Goal: Navigation & Orientation: Find specific page/section

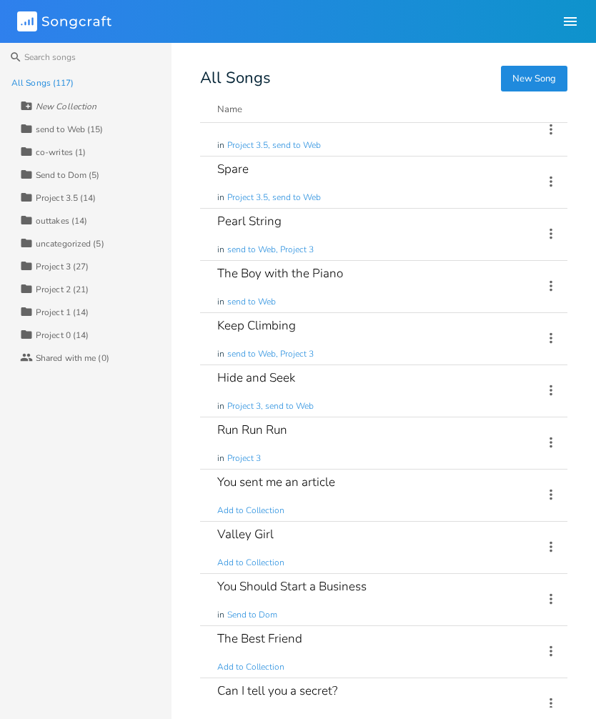
scroll to position [333, 0]
click at [429, 332] on div "Keep Climbing in send to Web, Project 3" at bounding box center [371, 337] width 309 height 51
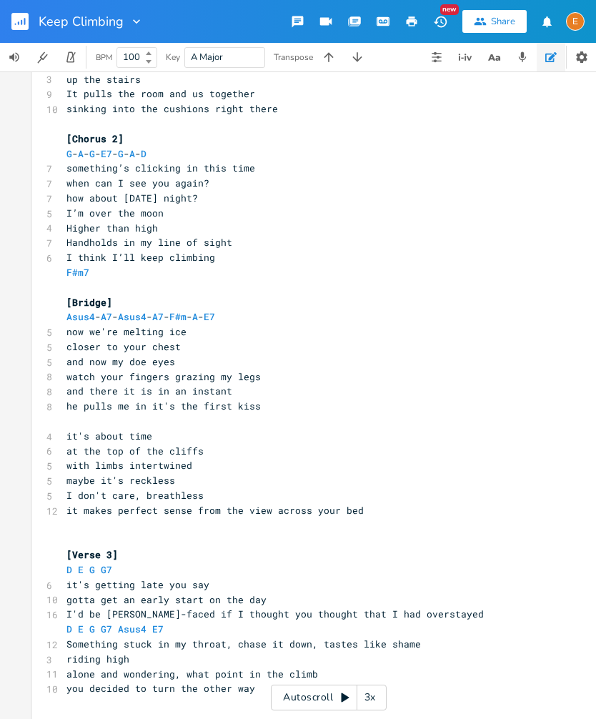
scroll to position [716, 0]
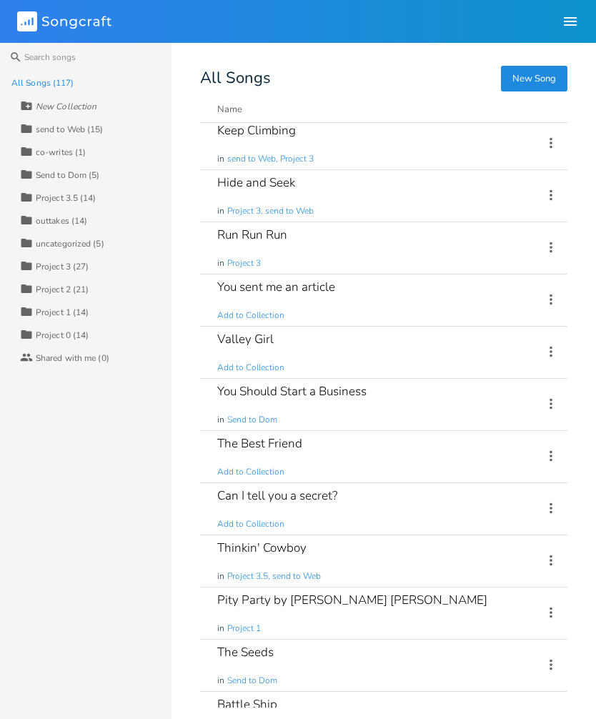
scroll to position [530, 0]
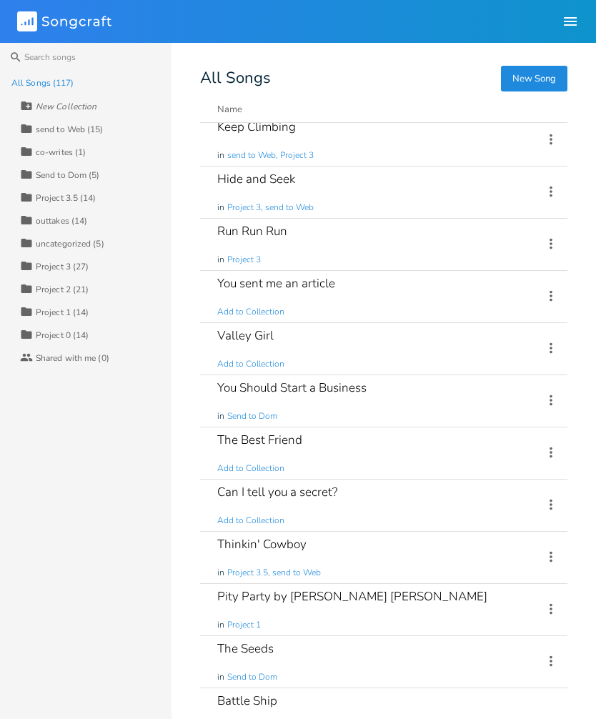
click at [431, 608] on div "Pity Party by [PERSON_NAME] [PERSON_NAME] in Project 1" at bounding box center [371, 609] width 309 height 51
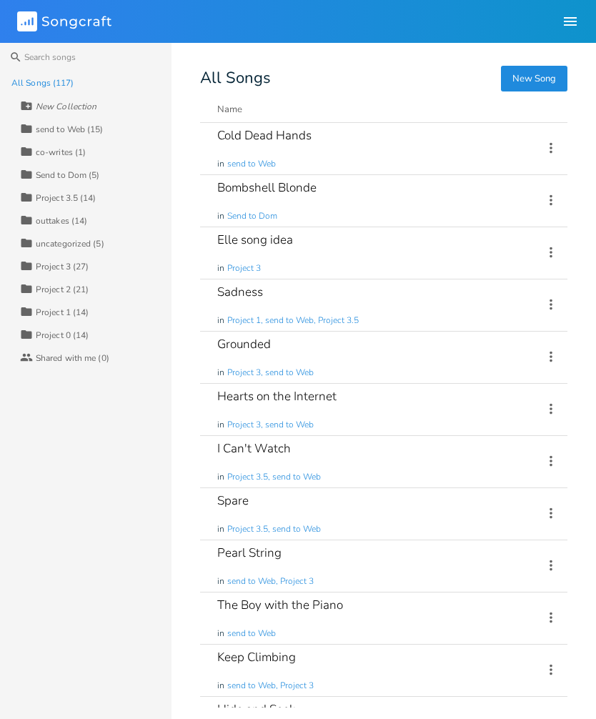
click at [344, 469] on div "I Can't Watch in Project 3.5, send to Web" at bounding box center [371, 461] width 309 height 51
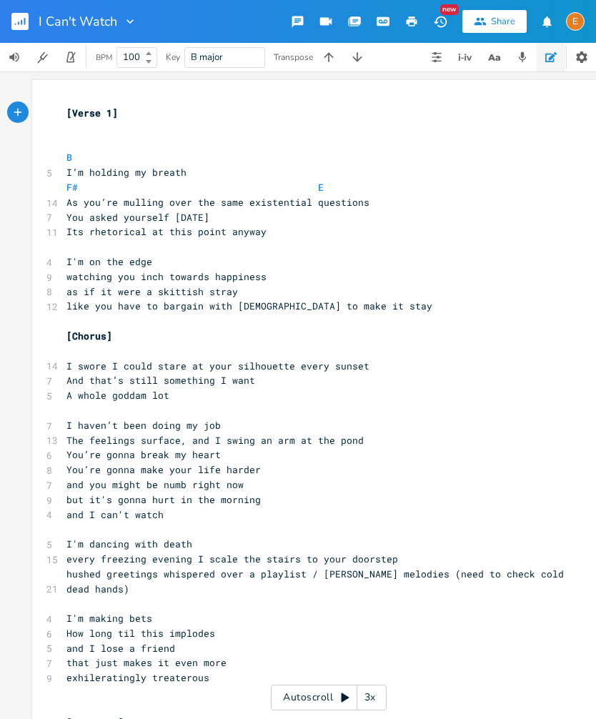
click at [356, 57] on icon "button" at bounding box center [357, 57] width 14 height 14
click at [352, 71] on button "button" at bounding box center [357, 57] width 29 height 29
click at [325, 61] on icon "button" at bounding box center [329, 57] width 14 height 14
click at [332, 56] on icon "button" at bounding box center [329, 57] width 14 height 14
